Goal: Find contact information: Find contact information

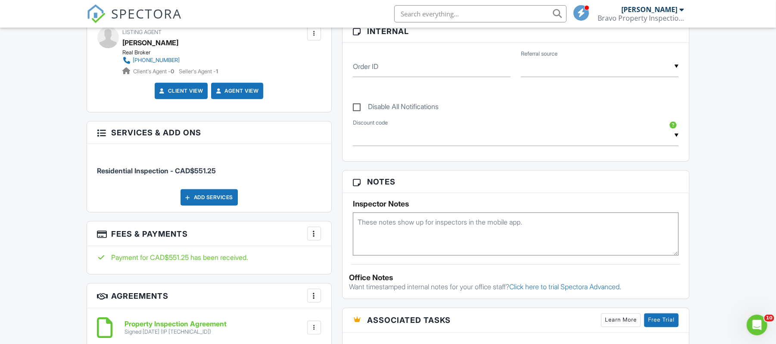
scroll to position [517, 0]
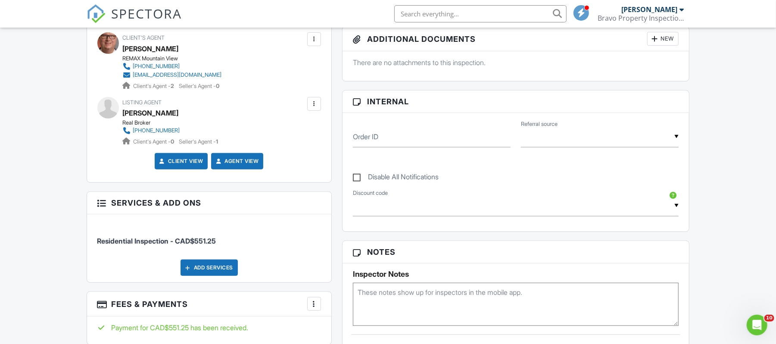
scroll to position [345, 0]
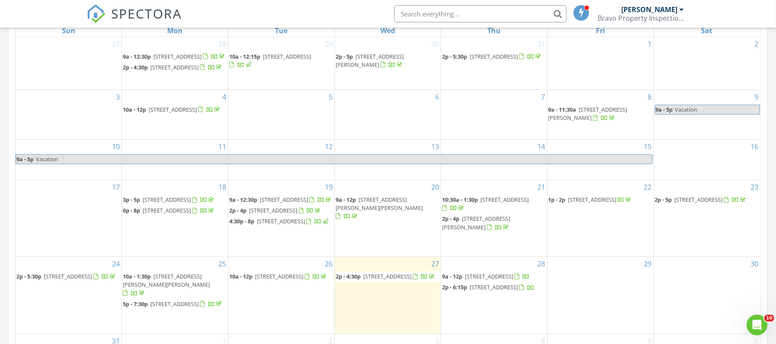
scroll to position [460, 0]
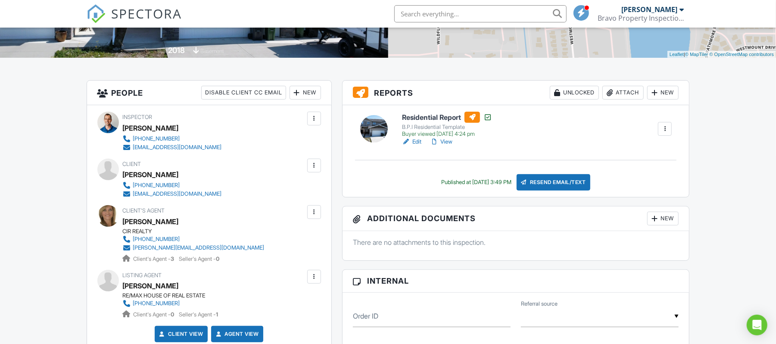
drag, startPoint x: 171, startPoint y: 172, endPoint x: 142, endPoint y: 172, distance: 28.9
click at [142, 172] on div "Dion Allercott" at bounding box center [176, 174] width 106 height 13
copy div "Allercott"
drag, startPoint x: 202, startPoint y: 194, endPoint x: 134, endPoint y: 194, distance: 67.2
click at [134, 194] on div "780-520-3387 dion.allercott@yahoo.ca" at bounding box center [176, 189] width 106 height 17
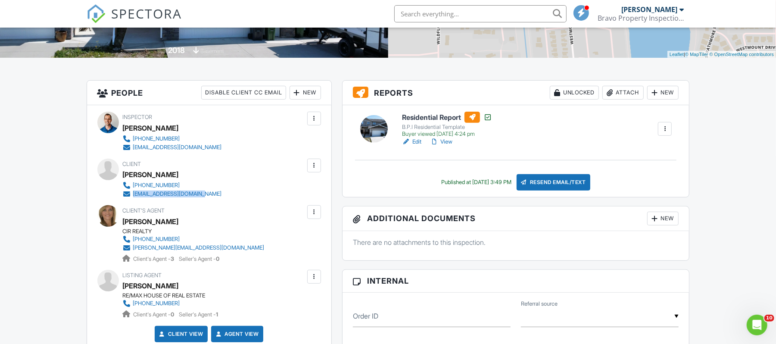
copy div "dion.allercott@yahoo.ca"
drag, startPoint x: 199, startPoint y: 183, endPoint x: 133, endPoint y: 185, distance: 66.0
click at [133, 185] on div "Client Dion Allercott 780-520-3387 dion.allercott@yahoo.ca" at bounding box center [193, 179] width 141 height 40
copy div "780-520-3387"
click at [131, 16] on span "SPECTORA" at bounding box center [147, 13] width 71 height 18
